Goal: Task Accomplishment & Management: Use online tool/utility

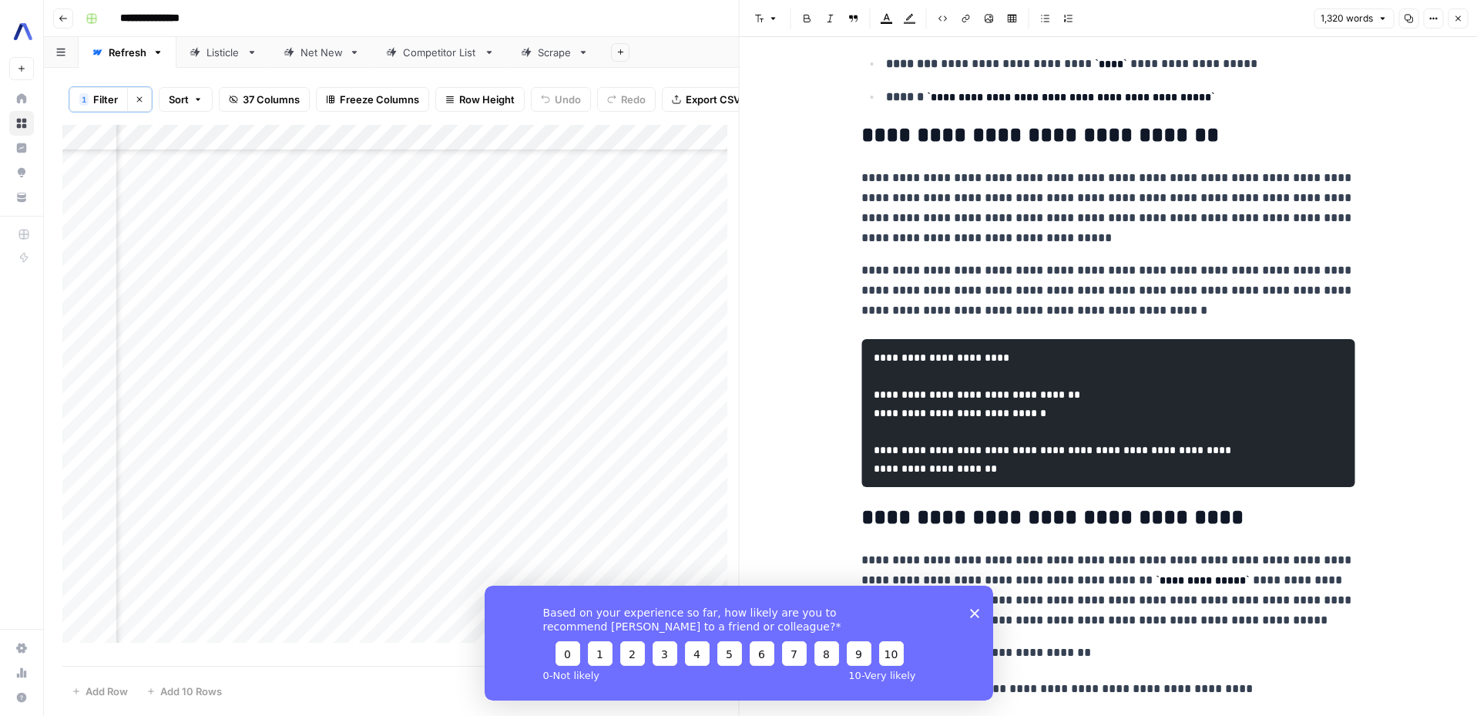
scroll to position [1004, 0]
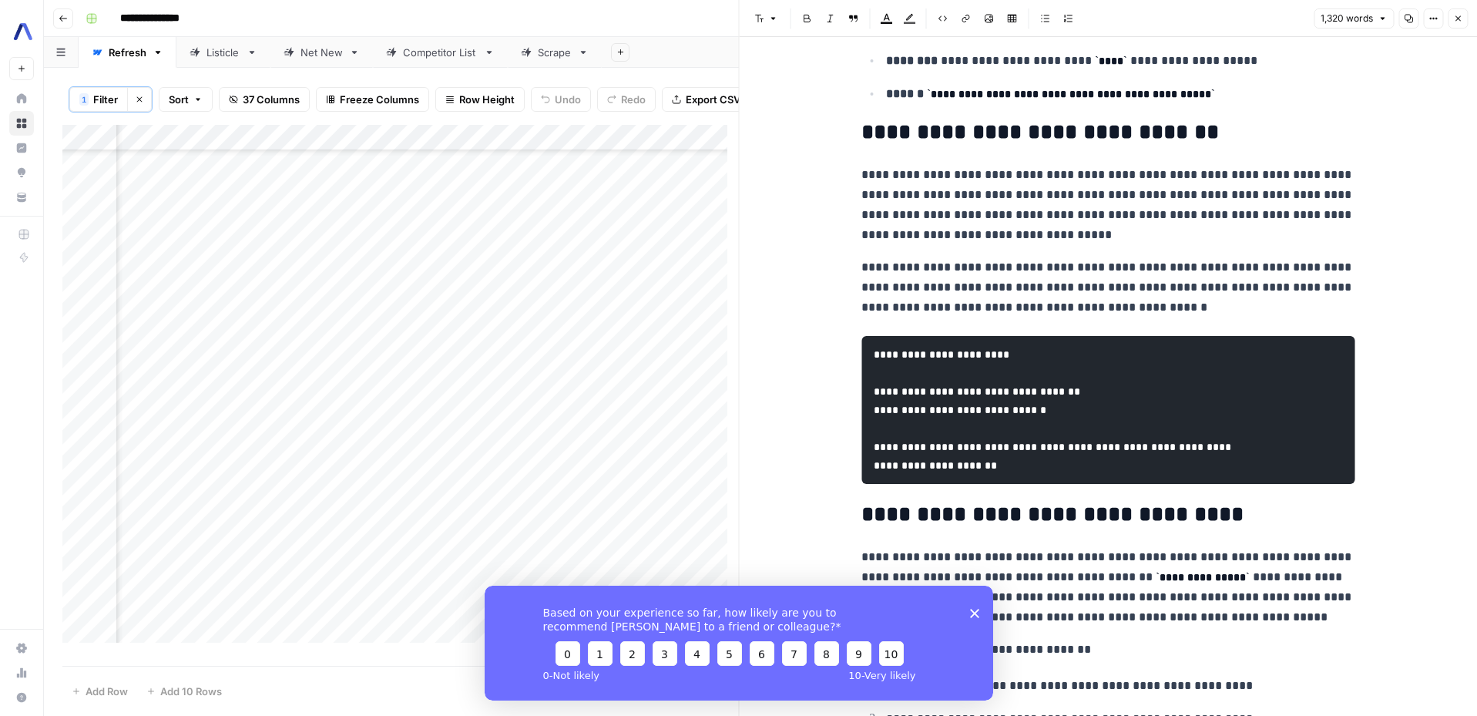
drag, startPoint x: 974, startPoint y: 607, endPoint x: 1459, endPoint y: 1191, distance: 759.7
click at [974, 608] on icon "Close survey" at bounding box center [974, 612] width 9 height 9
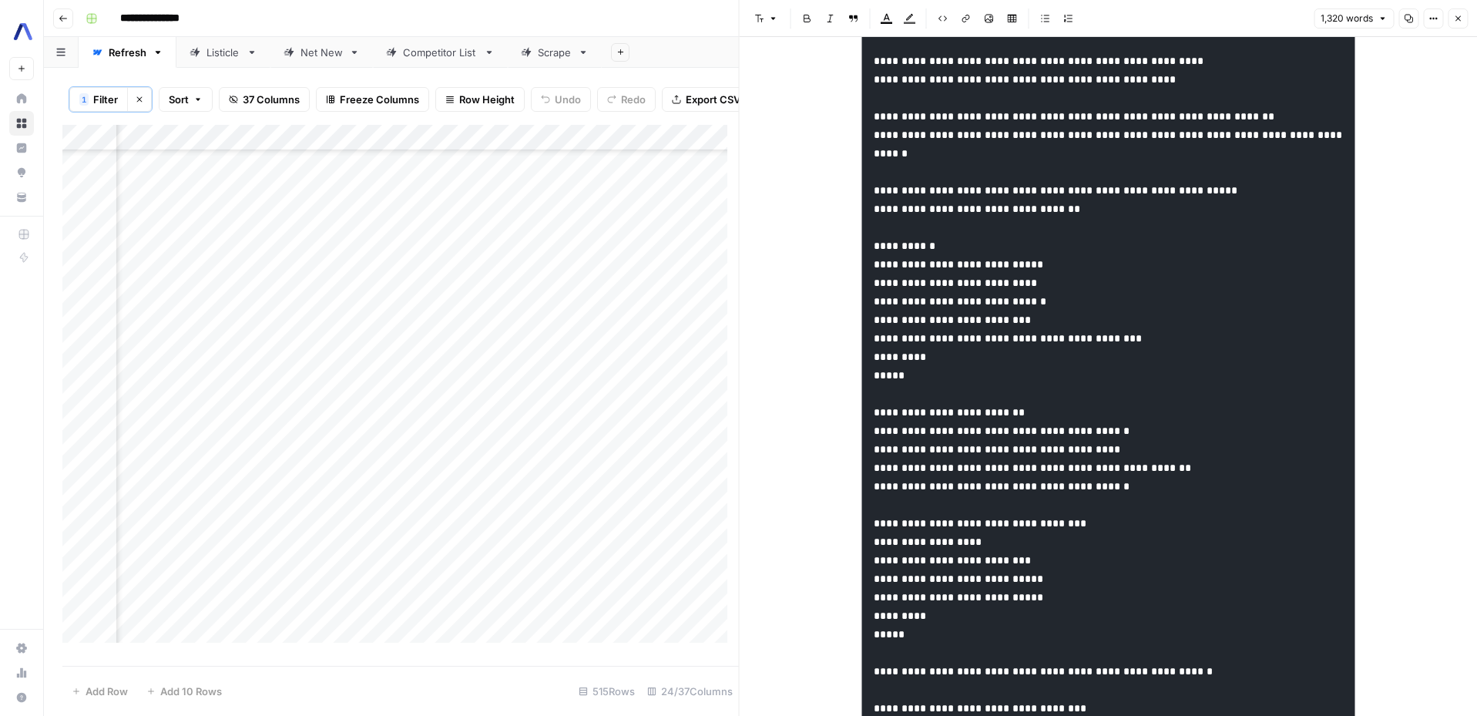
scroll to position [1914, 0]
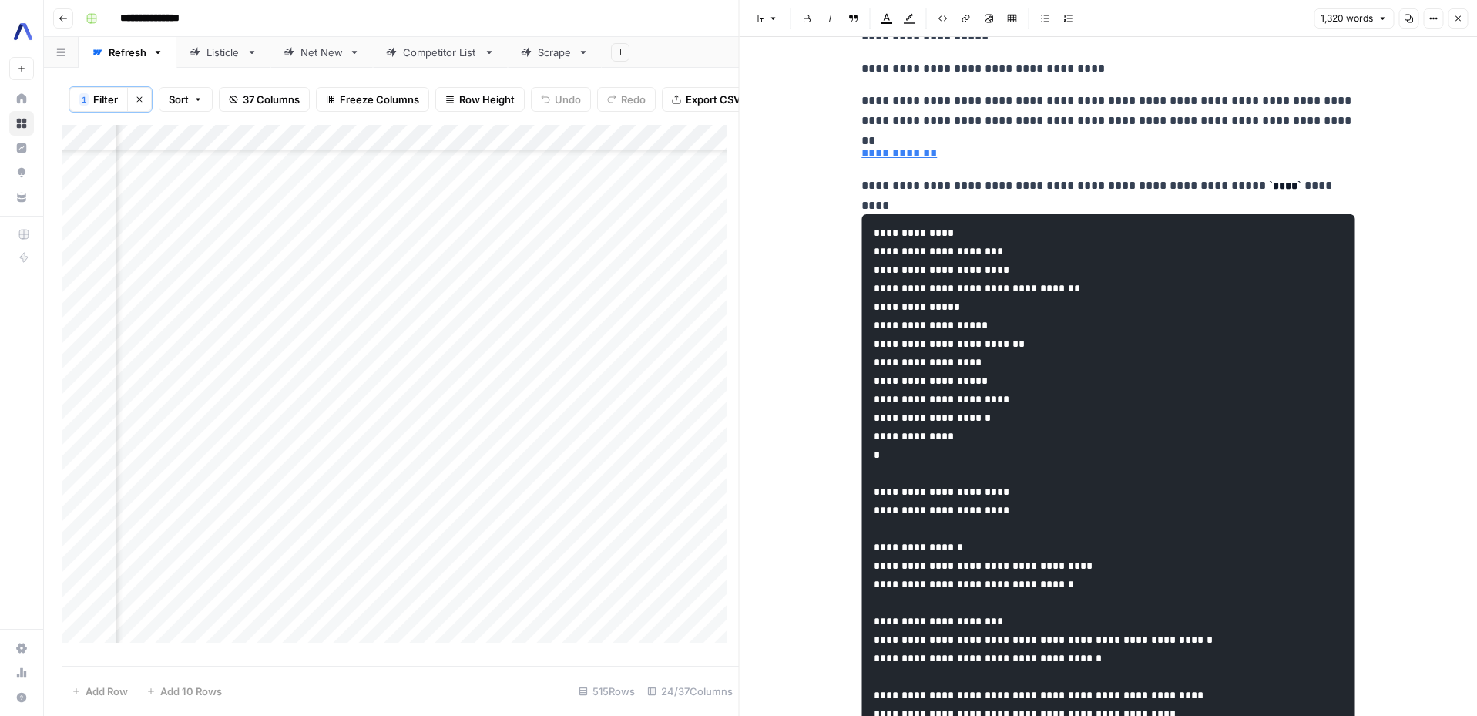
drag, startPoint x: 946, startPoint y: 428, endPoint x: 925, endPoint y: 427, distance: 20.9
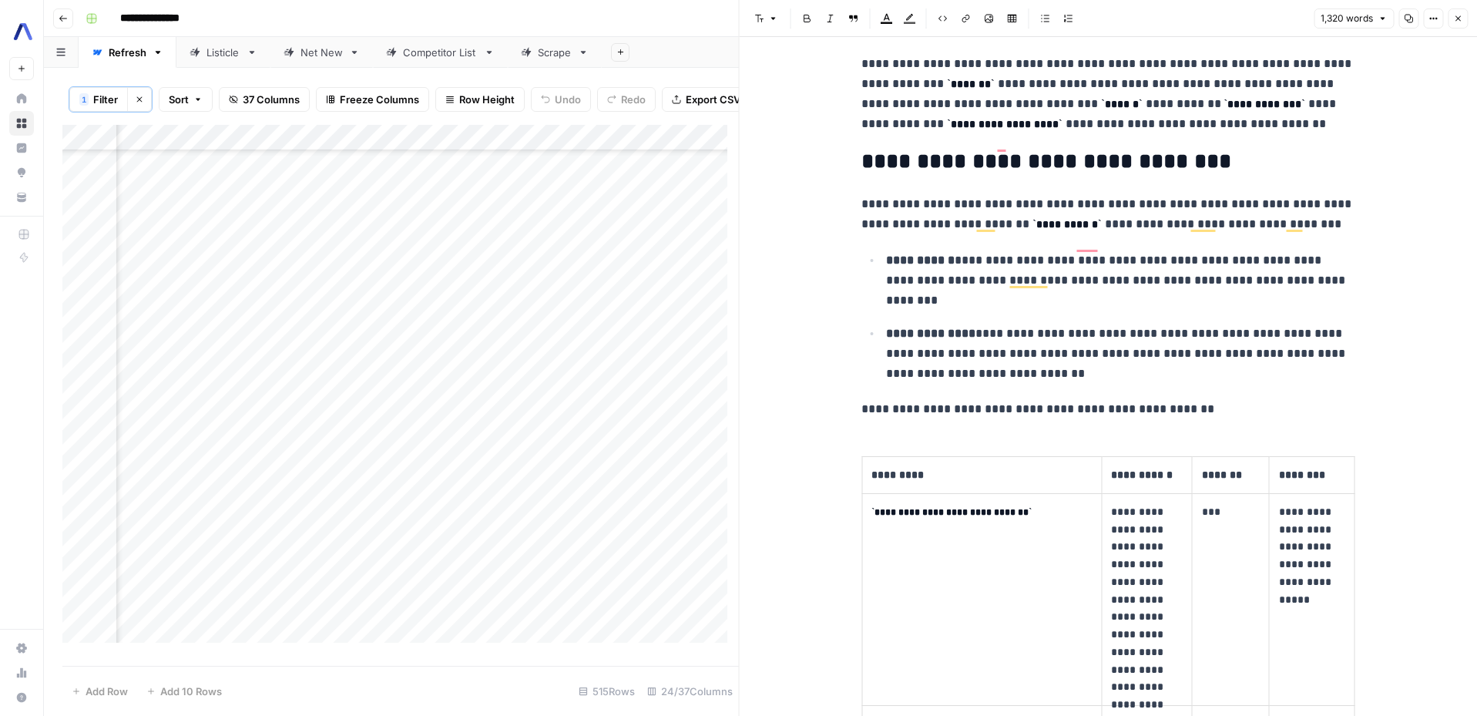
scroll to position [3652, 0]
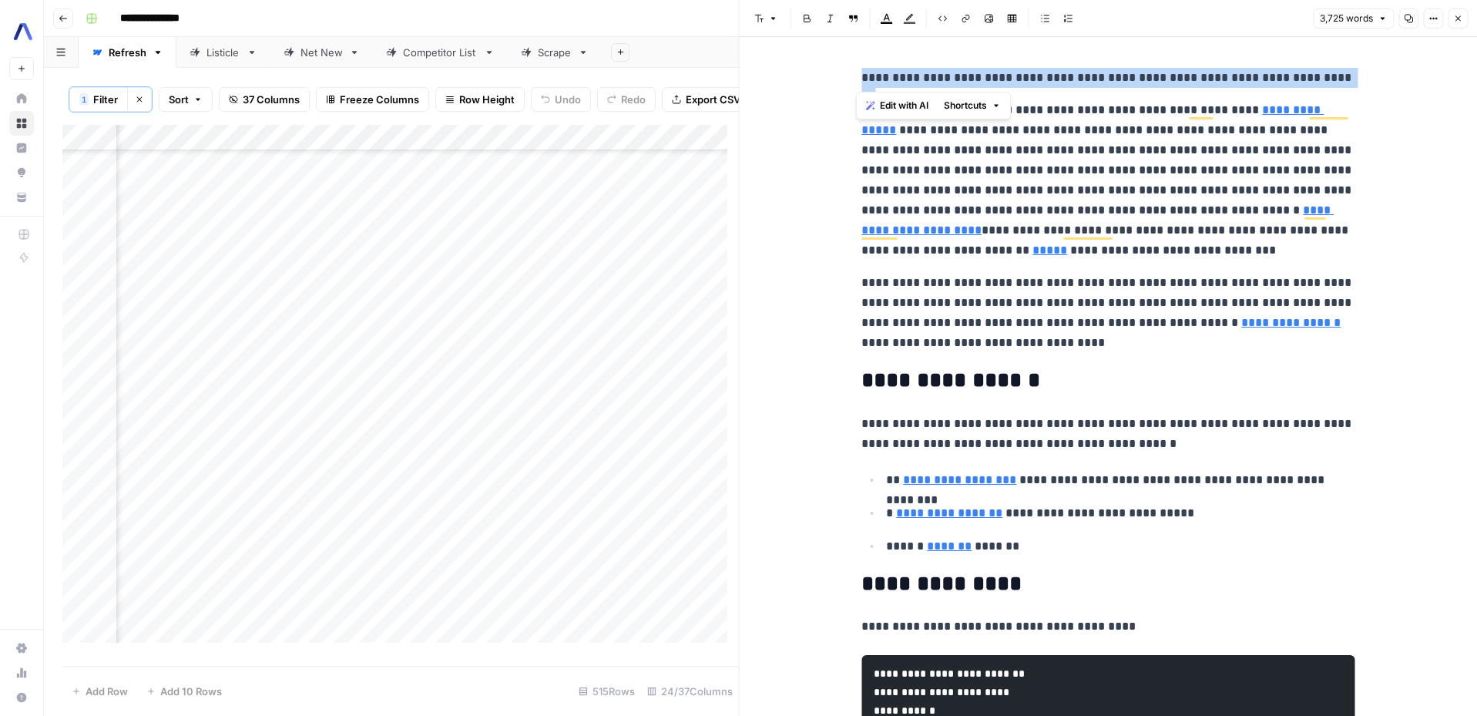
drag, startPoint x: 1329, startPoint y: 75, endPoint x: 852, endPoint y: 78, distance: 476.3
click at [1456, 20] on icon "button" at bounding box center [1458, 18] width 5 height 5
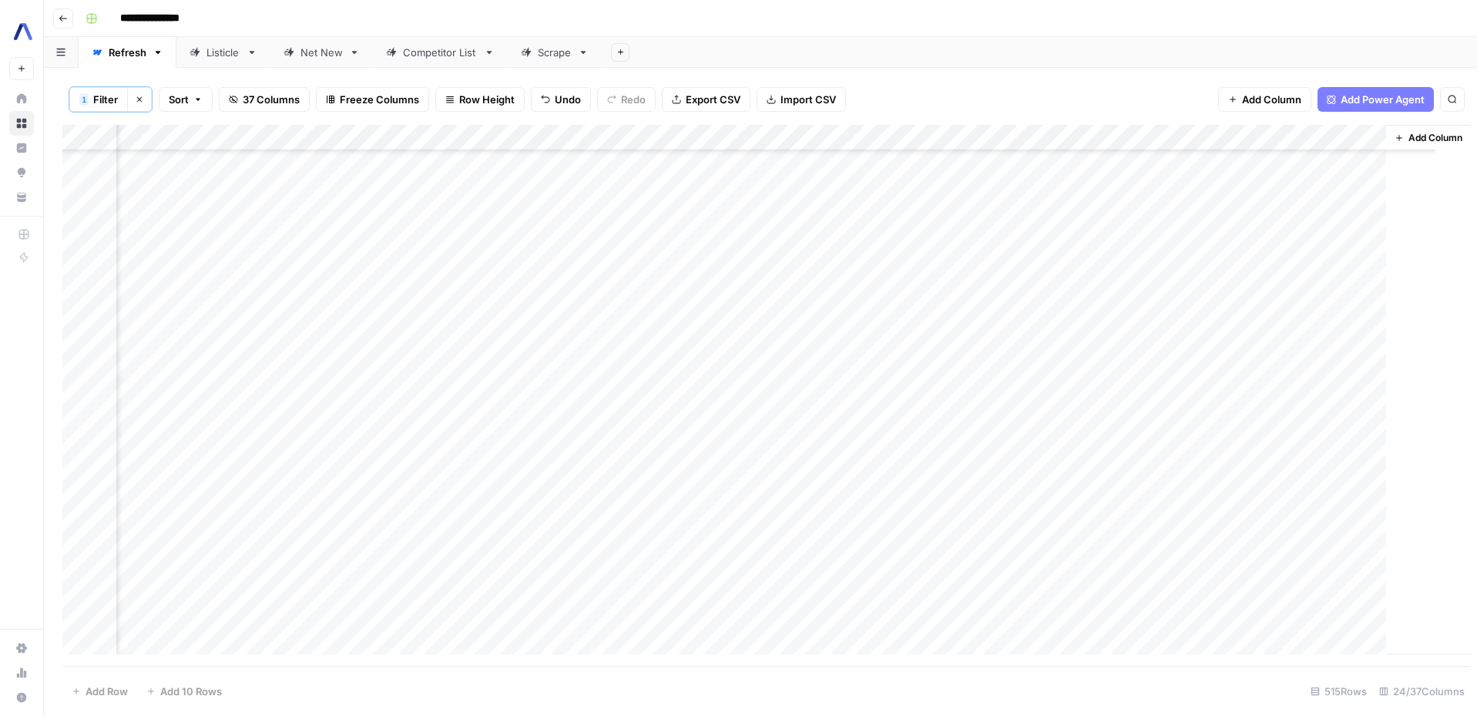
scroll to position [1453, 2930]
click at [1368, 439] on div "Add Column" at bounding box center [760, 395] width 1396 height 541
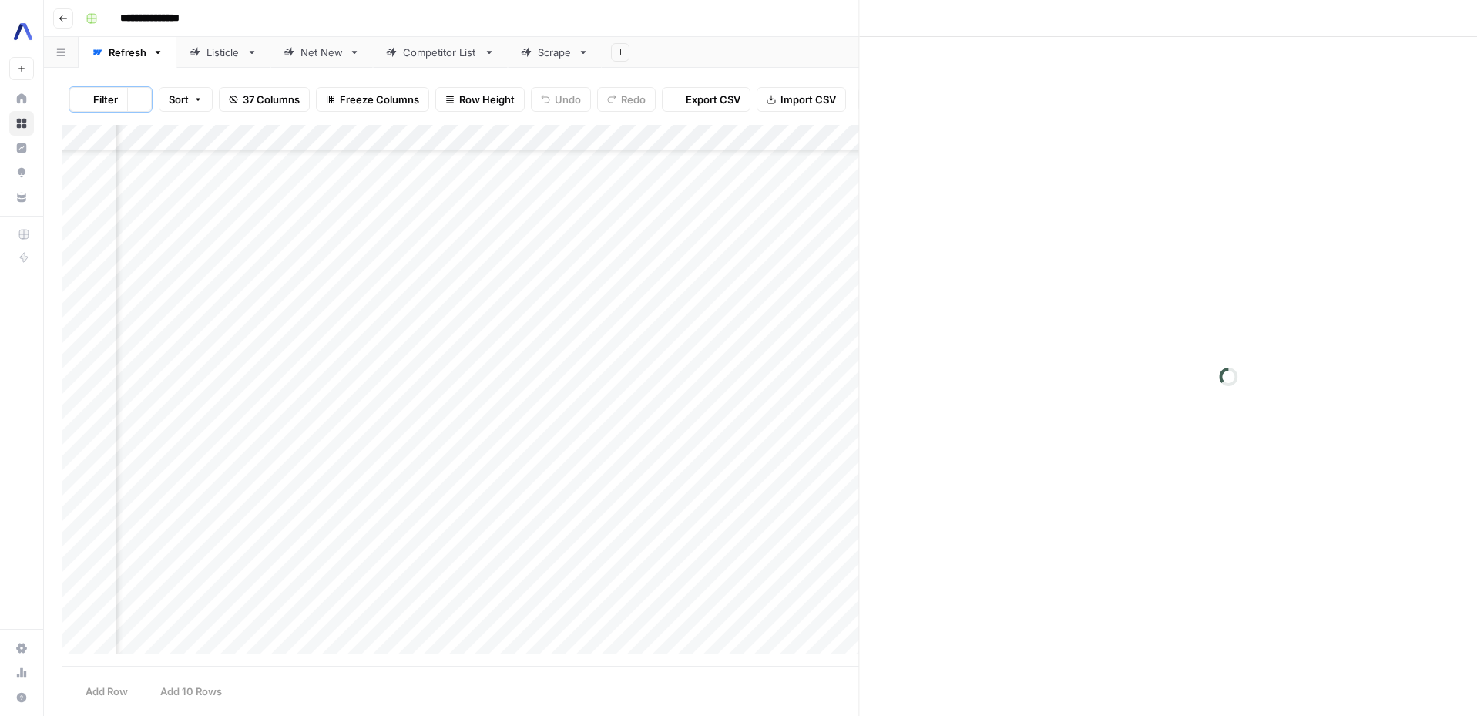
scroll to position [1453, 3024]
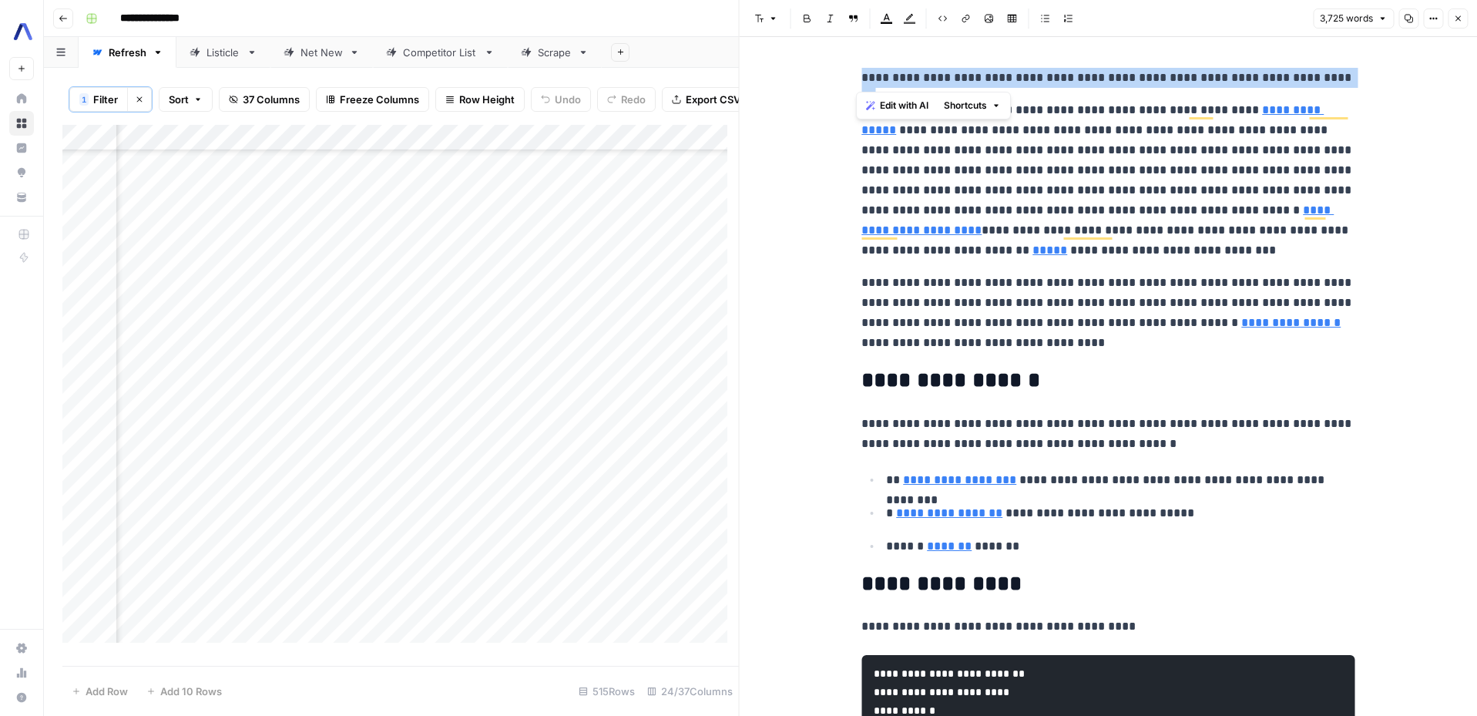
drag, startPoint x: 1331, startPoint y: 79, endPoint x: 851, endPoint y: 80, distance: 480.1
click at [1466, 15] on button "Close" at bounding box center [1458, 18] width 20 height 20
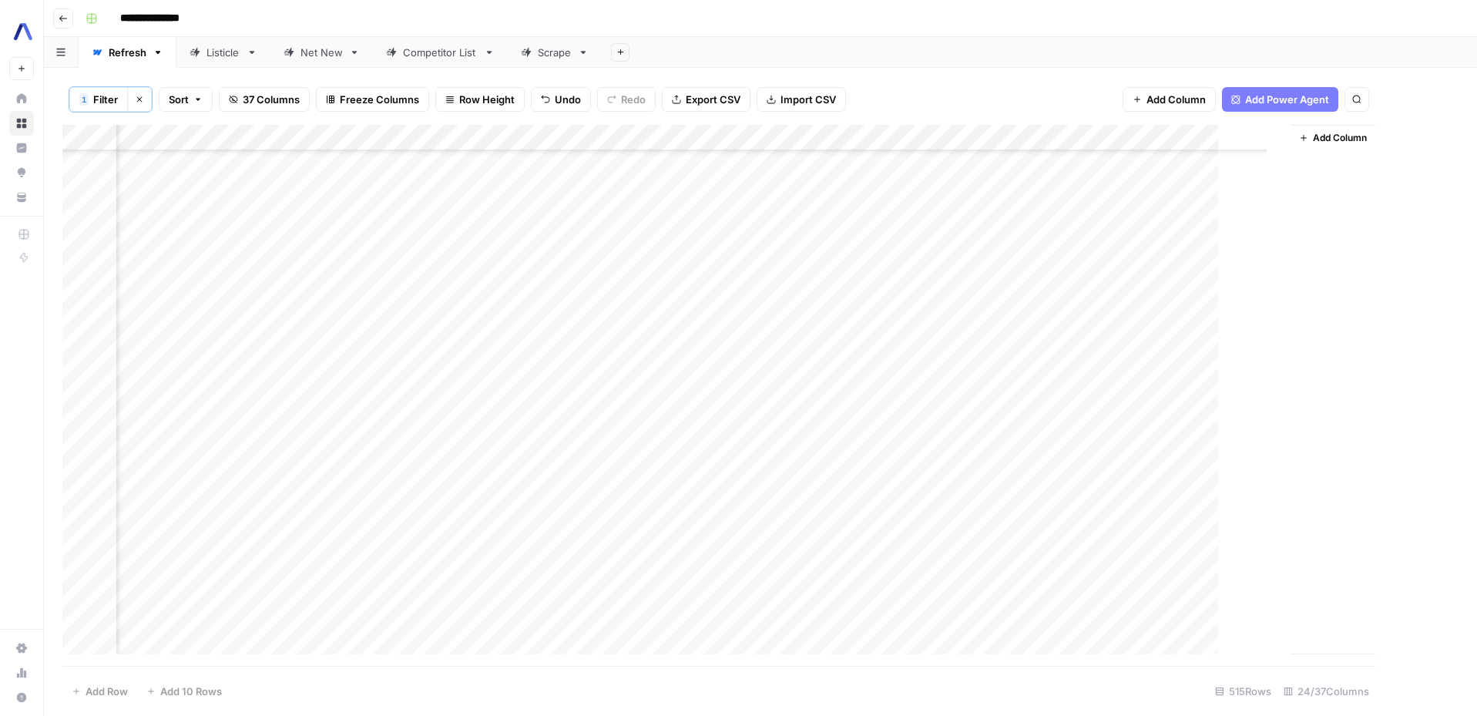
scroll to position [1453, 2930]
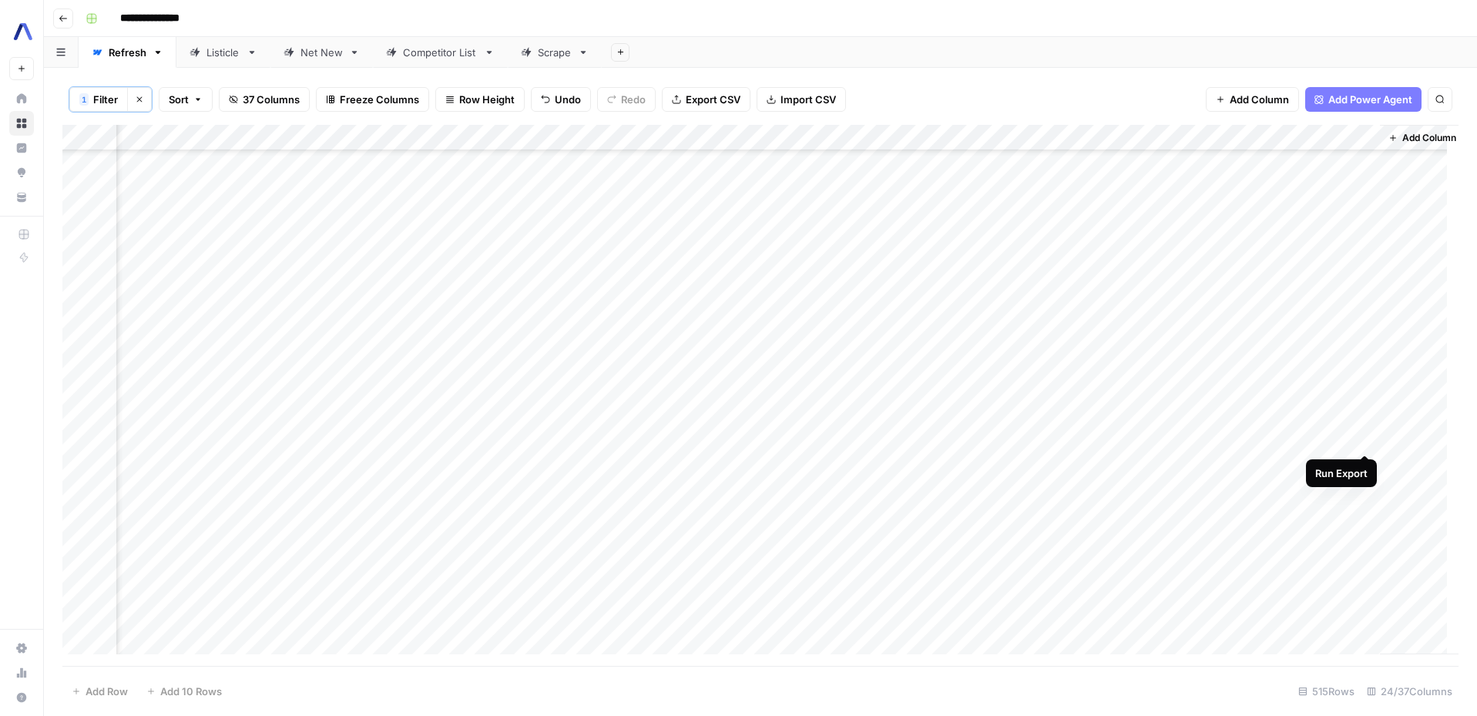
click at [1359, 436] on div "Add Column" at bounding box center [760, 395] width 1396 height 541
click at [678, 438] on div "Add Column" at bounding box center [760, 395] width 1396 height 541
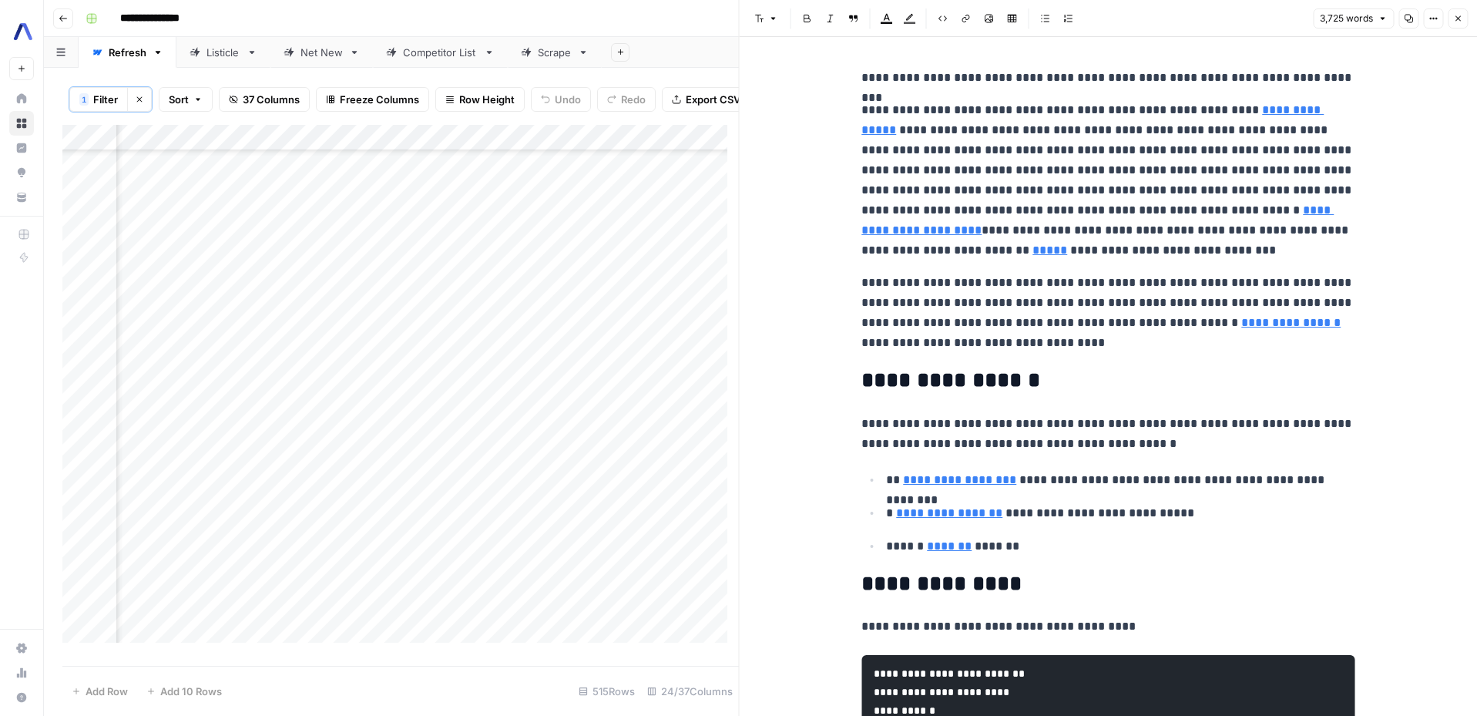
click at [975, 77] on p "**********" at bounding box center [1108, 78] width 493 height 20
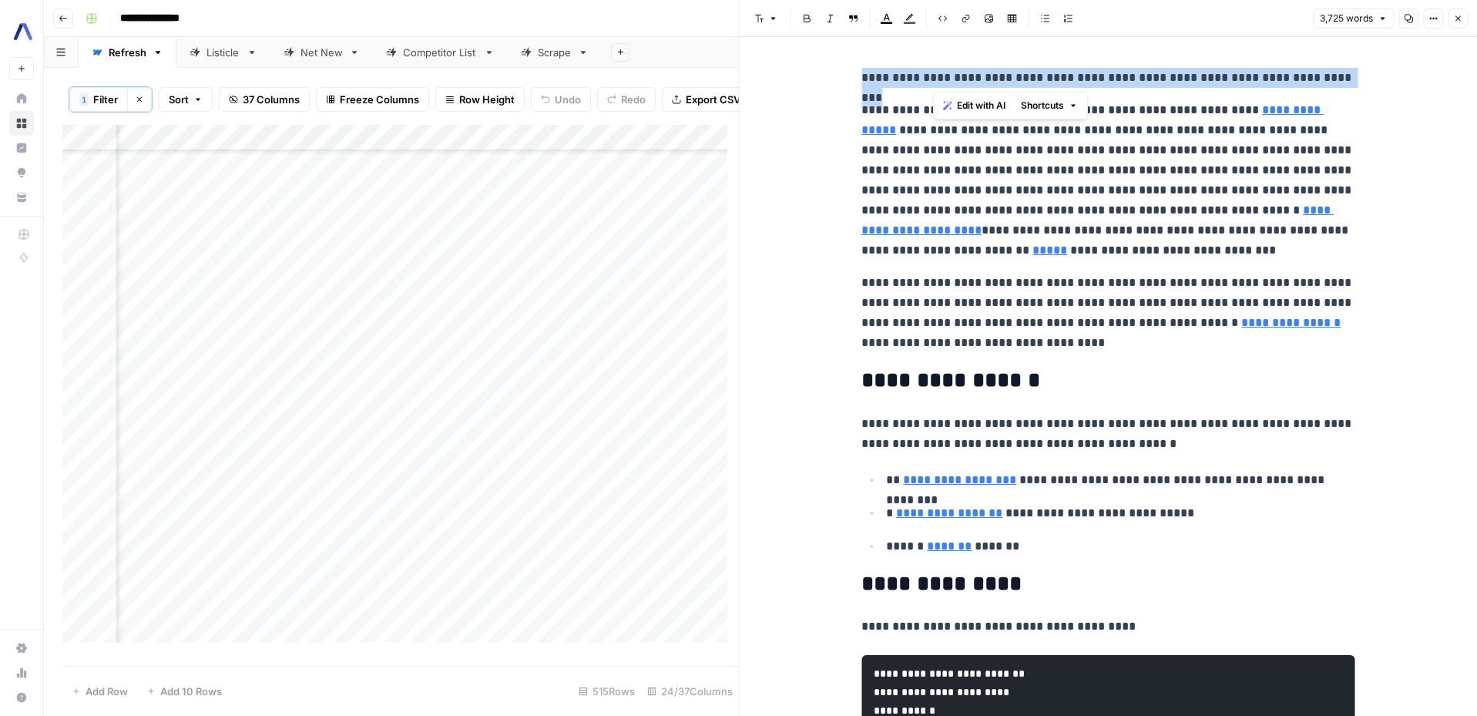
click at [975, 77] on p "**********" at bounding box center [1108, 78] width 493 height 20
copy p "**********"
click at [1456, 23] on button "Close" at bounding box center [1458, 18] width 20 height 20
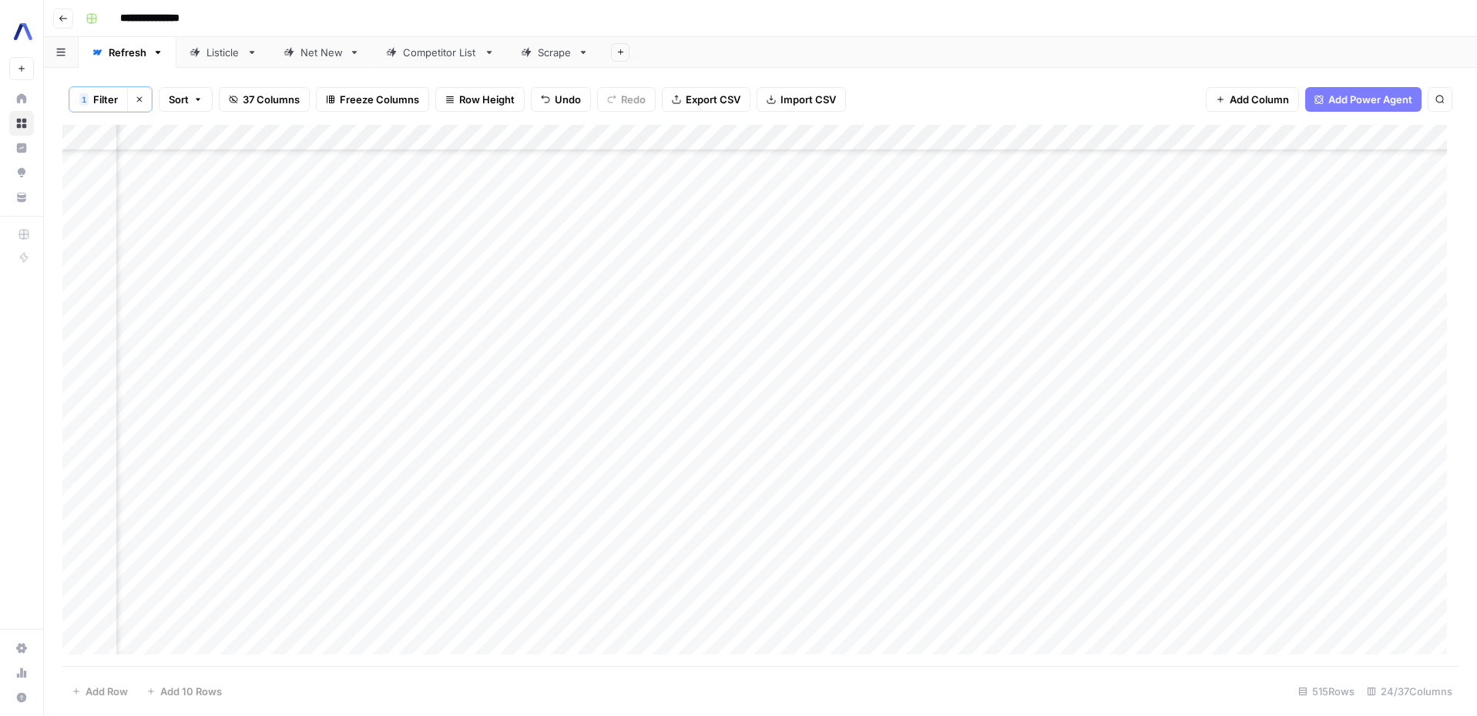
scroll to position [1453, 859]
click at [1184, 138] on div "Add Column" at bounding box center [760, 395] width 1396 height 541
click at [1094, 244] on span "Sort Ascending" at bounding box center [1121, 245] width 135 height 15
click at [1151, 220] on div "Add Column" at bounding box center [760, 395] width 1396 height 541
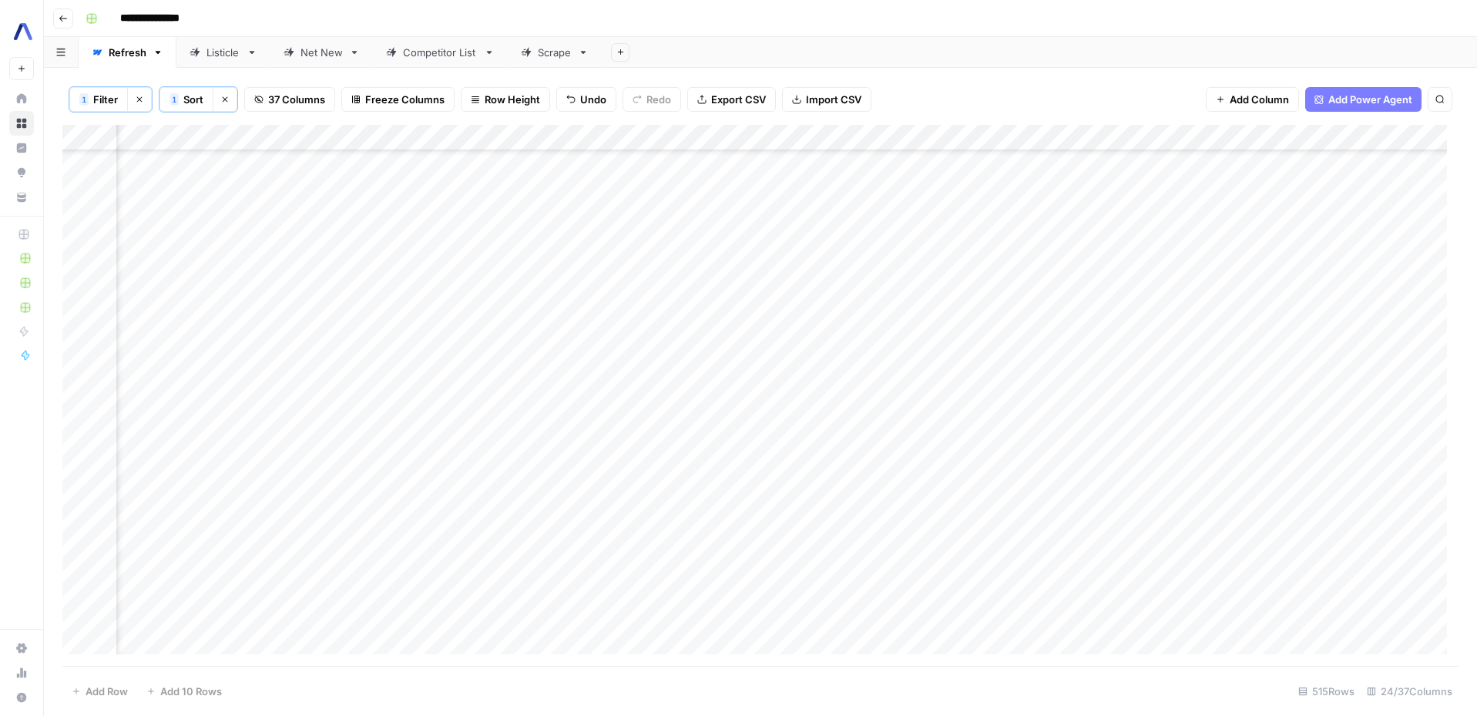
scroll to position [6281, 1181]
click at [1064, 225] on div "Add Column" at bounding box center [760, 395] width 1396 height 541
click at [1099, 223] on div "Add Column" at bounding box center [760, 395] width 1396 height 541
click at [1214, 235] on div "**********" at bounding box center [1133, 223] width 247 height 29
click at [1312, 231] on div "Add Column" at bounding box center [760, 395] width 1396 height 541
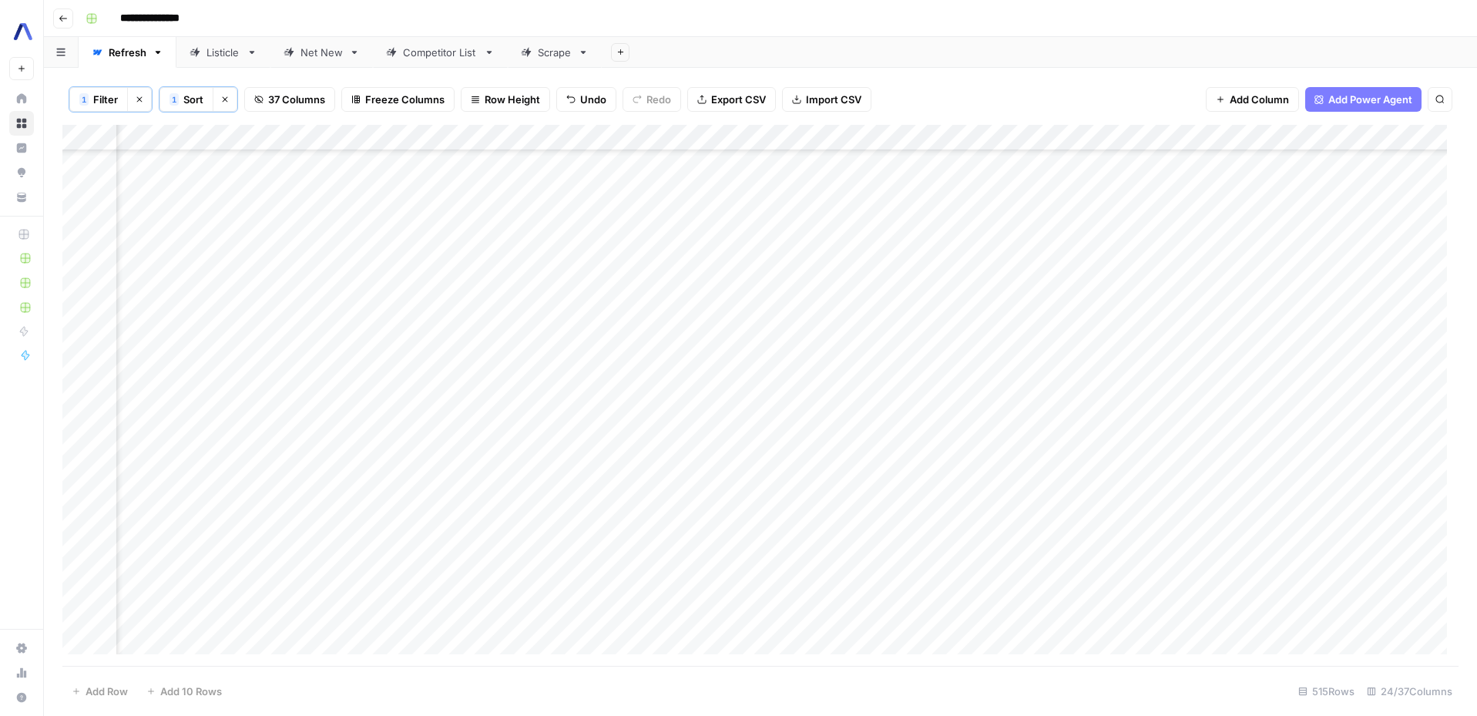
scroll to position [6281, 2671]
click at [1255, 223] on div "Add Column" at bounding box center [760, 395] width 1396 height 541
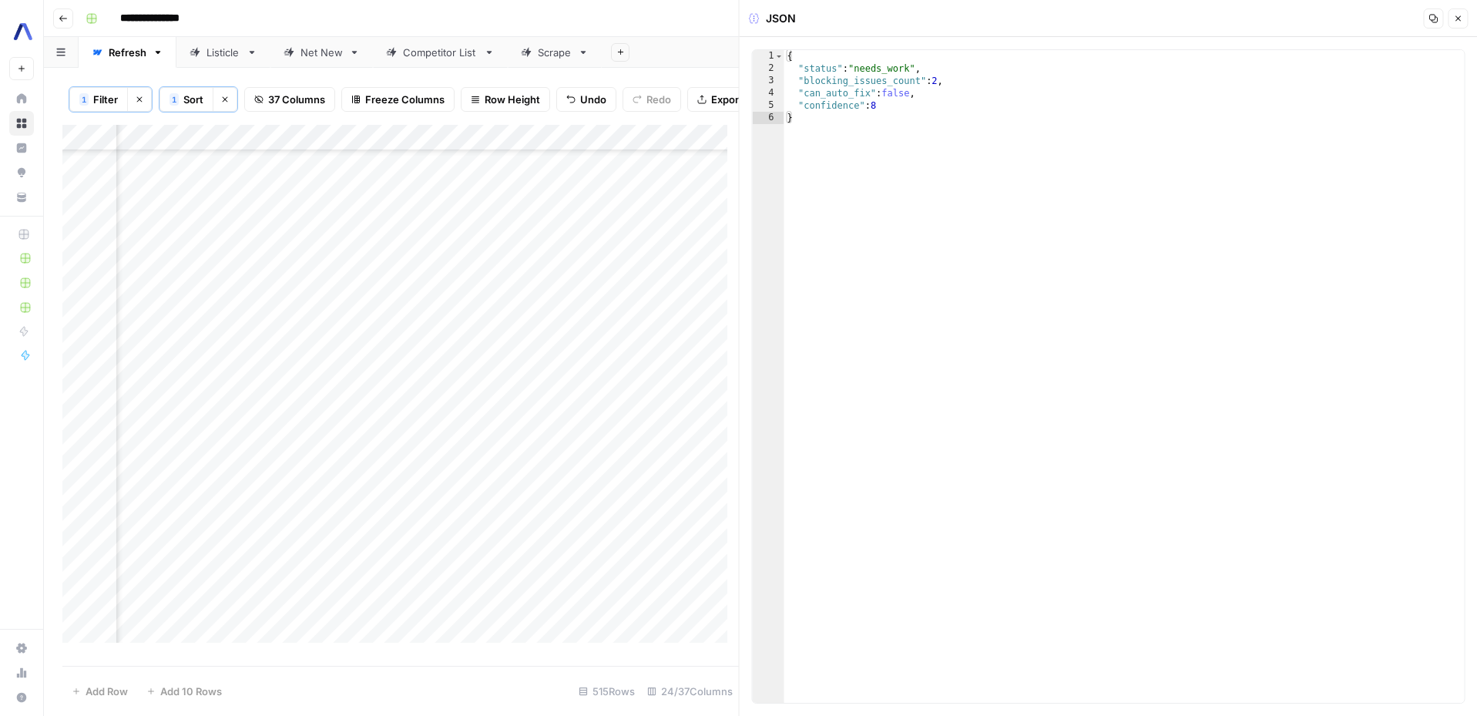
click at [1460, 18] on icon "button" at bounding box center [1457, 18] width 9 height 9
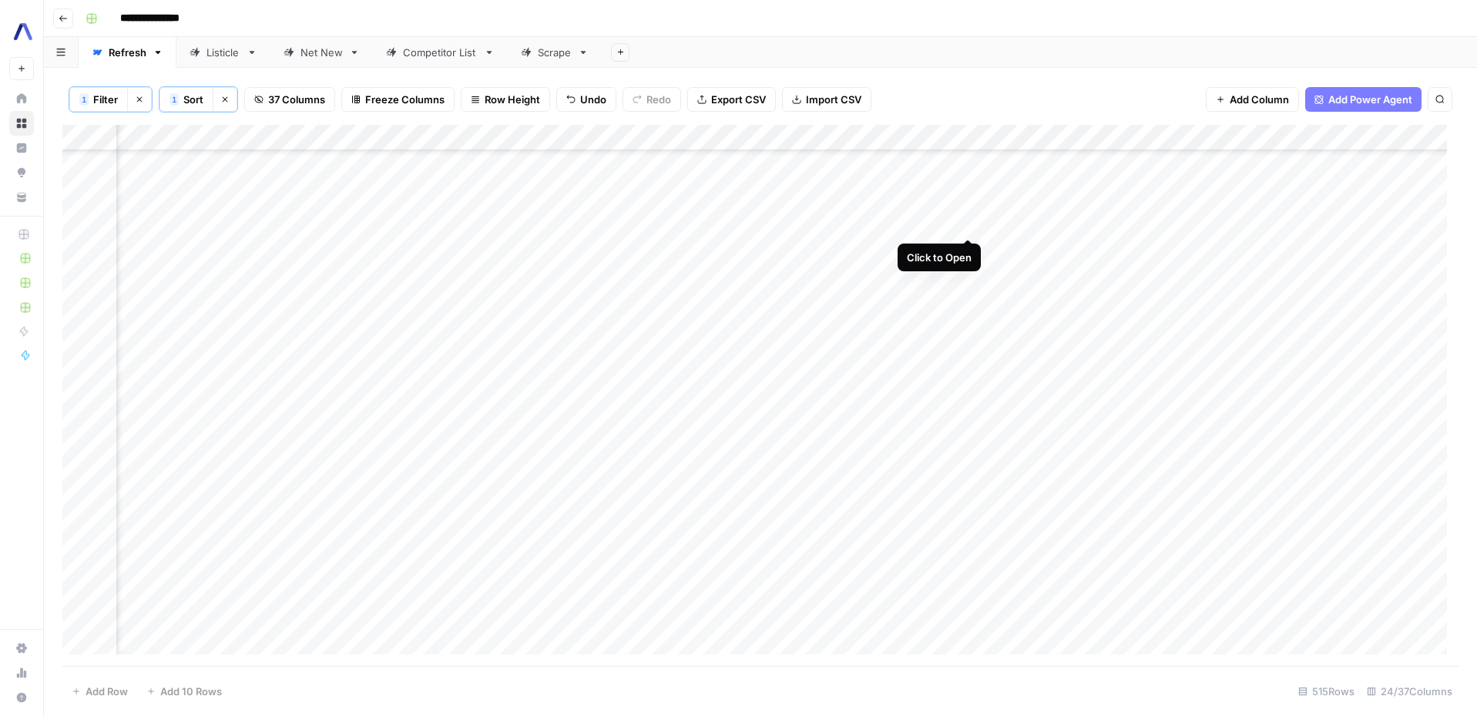
click at [966, 223] on div "Add Column" at bounding box center [760, 395] width 1396 height 541
